Goal: Find specific page/section: Find specific page/section

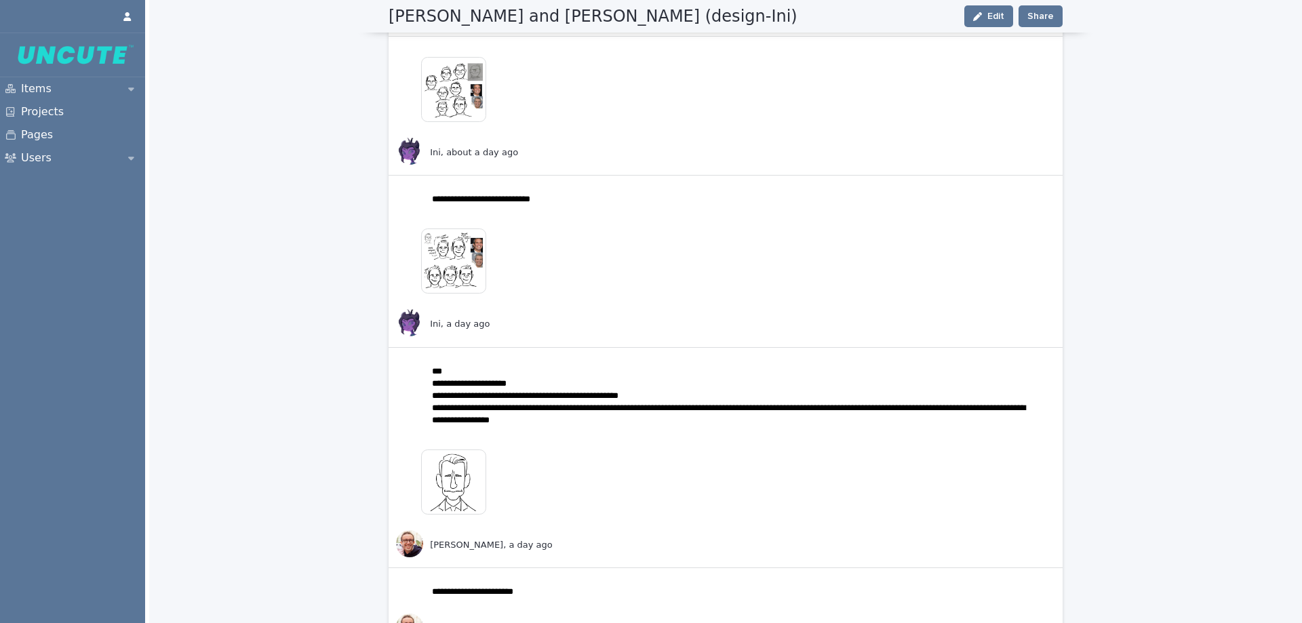
scroll to position [498, 0]
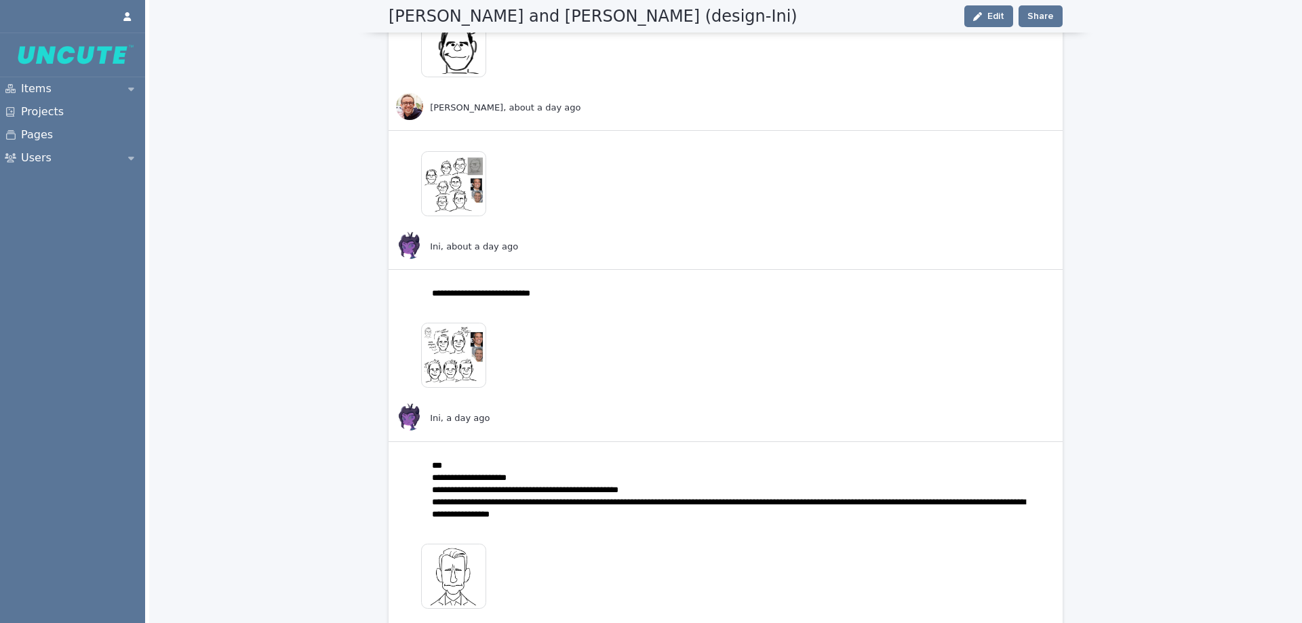
click at [446, 356] on img at bounding box center [453, 355] width 65 height 65
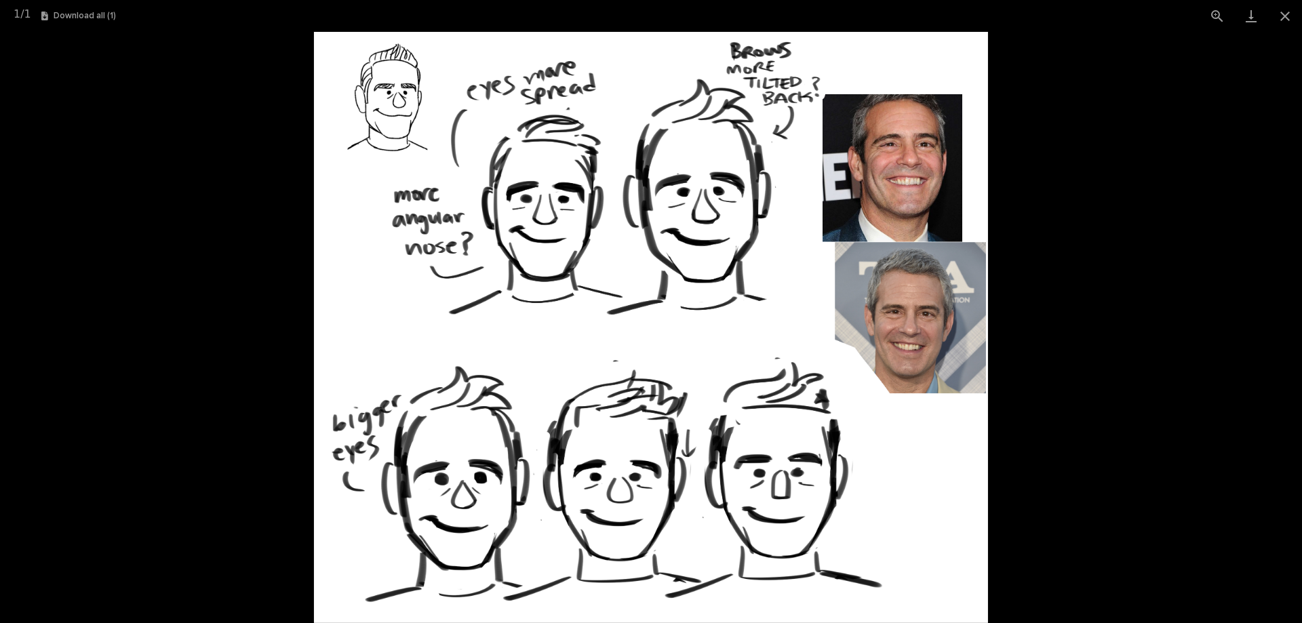
click at [1168, 385] on picture at bounding box center [651, 327] width 1302 height 591
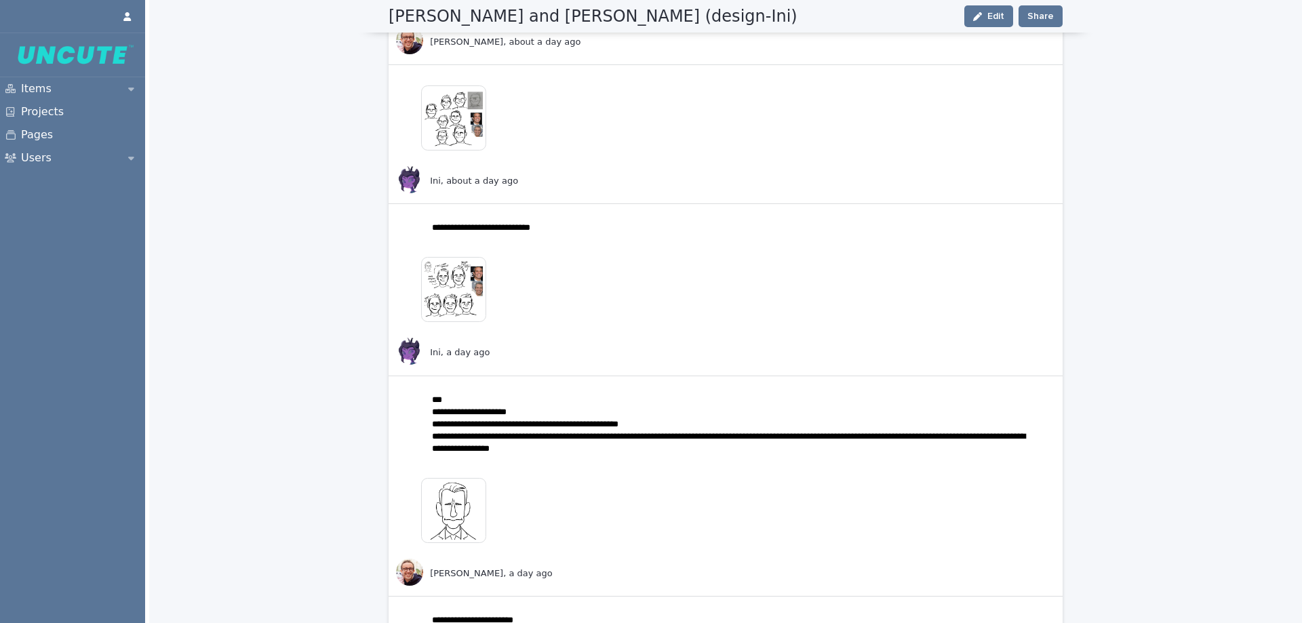
scroll to position [566, 0]
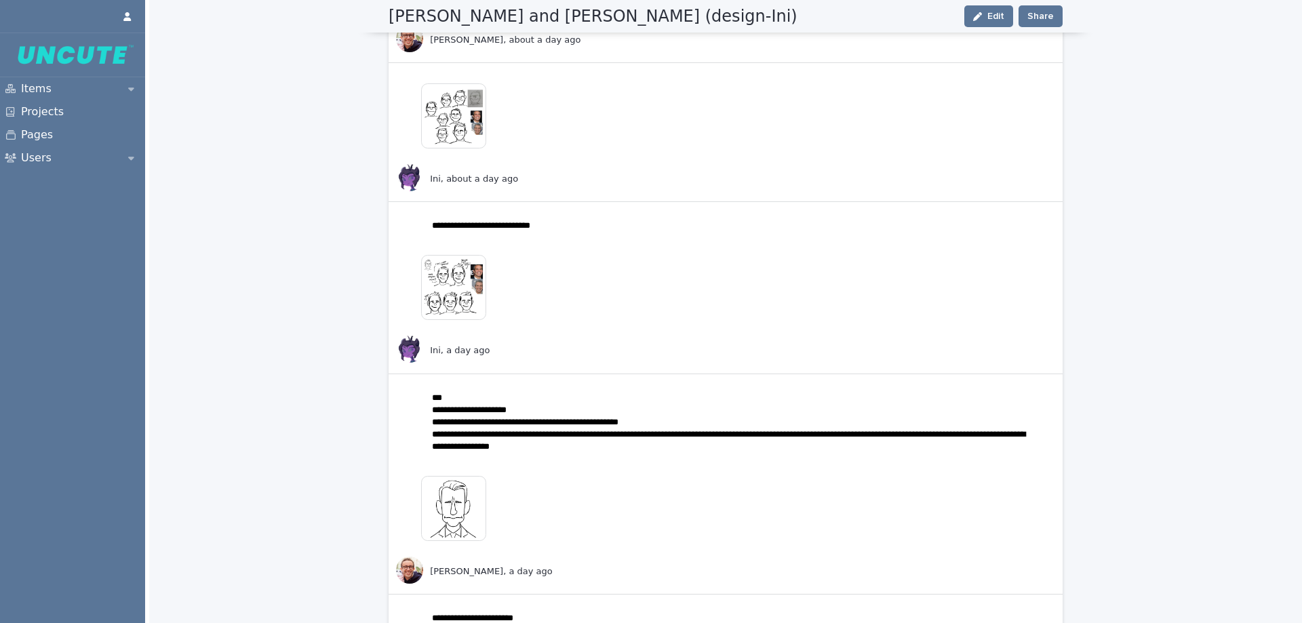
click at [456, 134] on img at bounding box center [453, 115] width 65 height 65
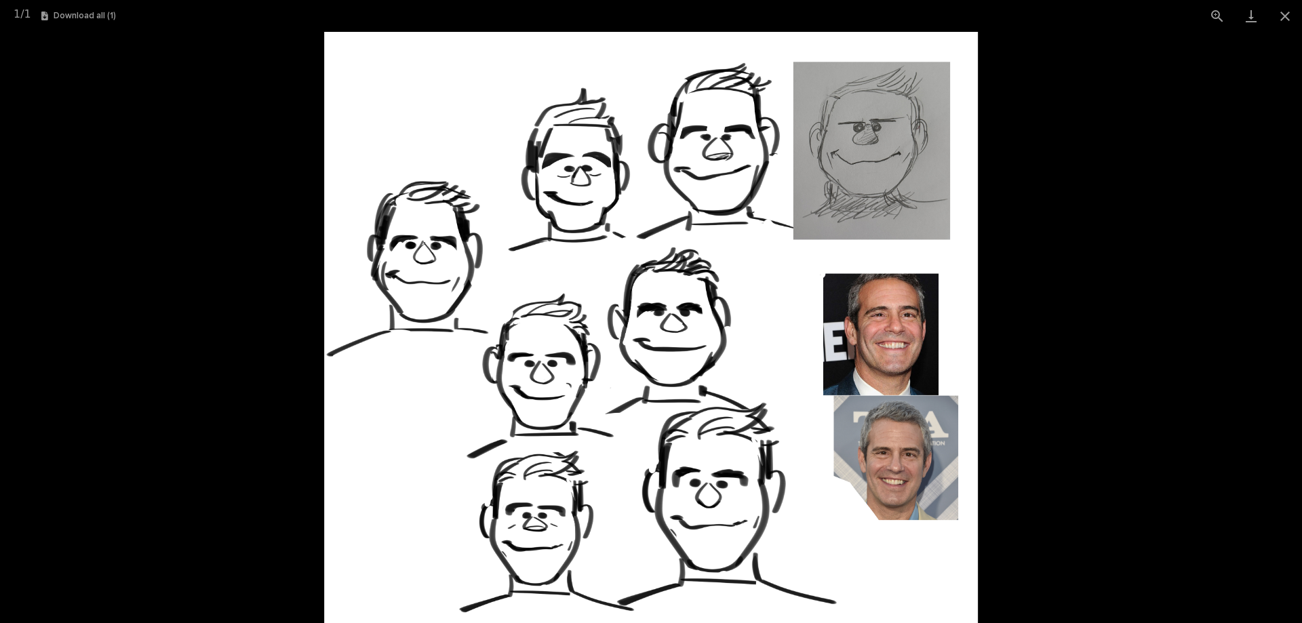
click at [1103, 356] on picture at bounding box center [651, 327] width 1302 height 591
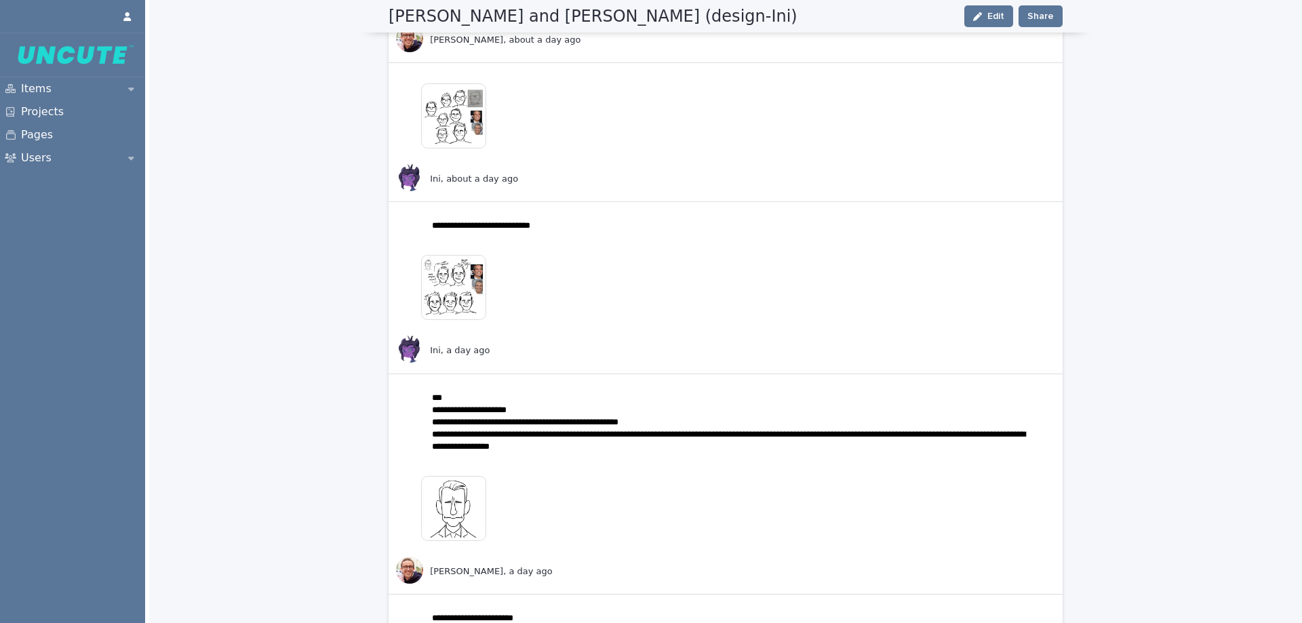
scroll to position [498, 0]
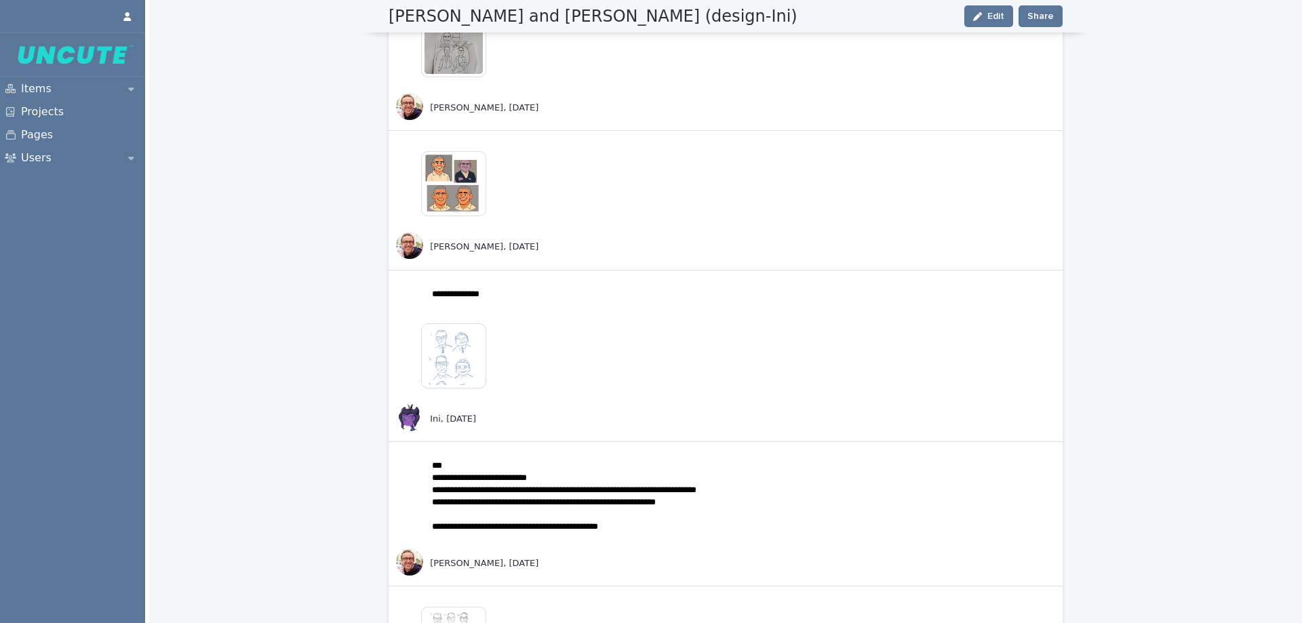
scroll to position [2206, 0]
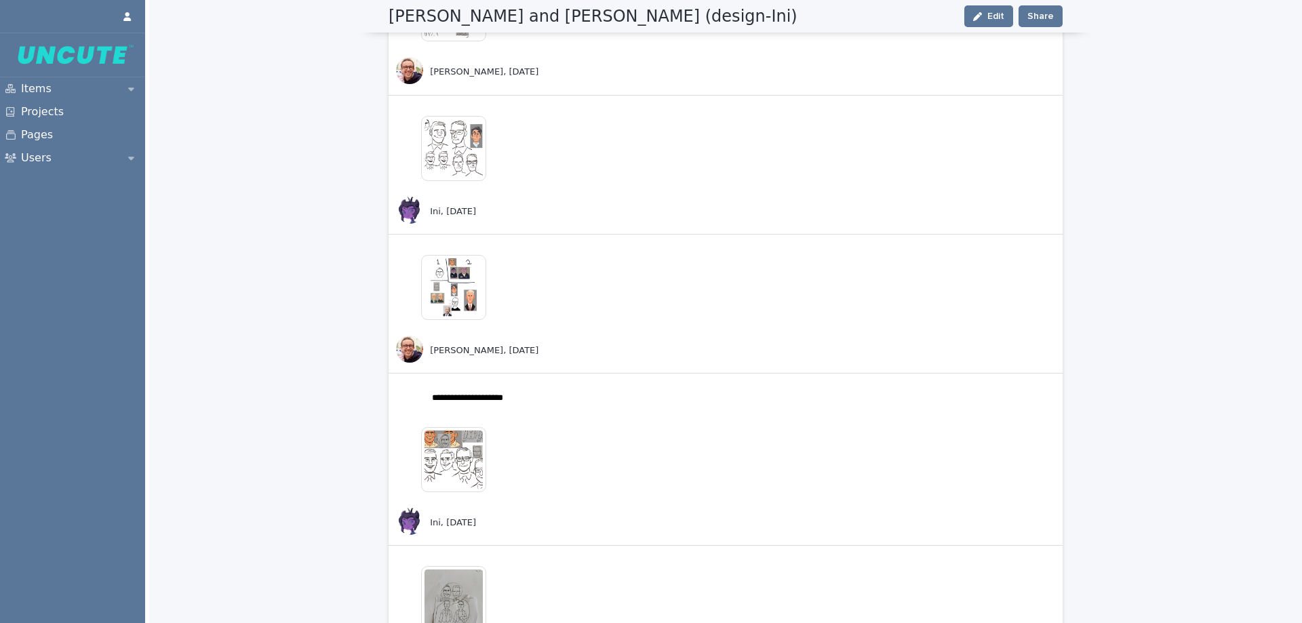
click at [462, 153] on img at bounding box center [453, 148] width 65 height 65
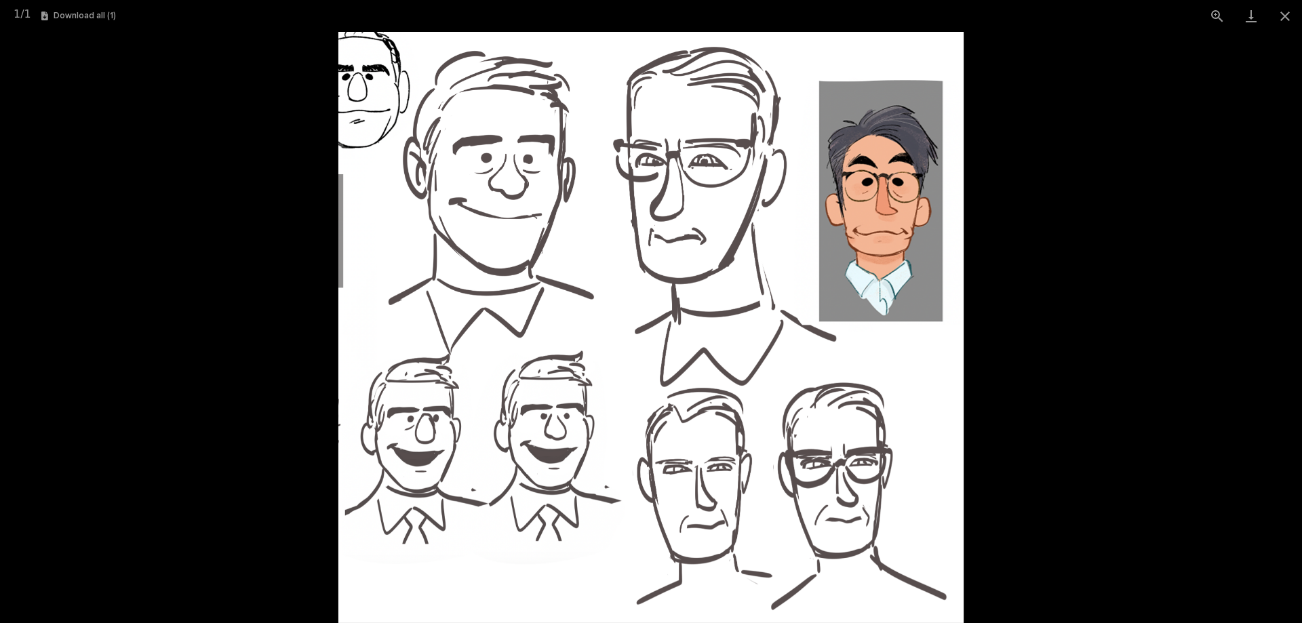
click at [1153, 267] on picture at bounding box center [651, 327] width 1302 height 591
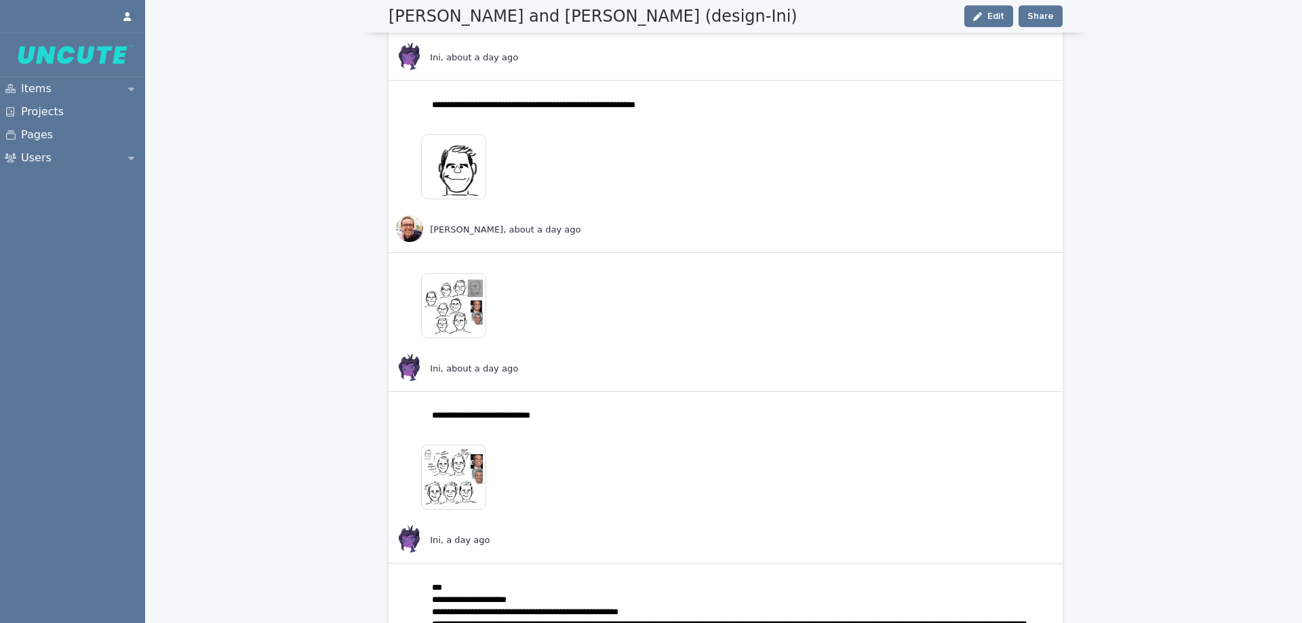
scroll to position [372, 0]
